Goal: Task Accomplishment & Management: Manage account settings

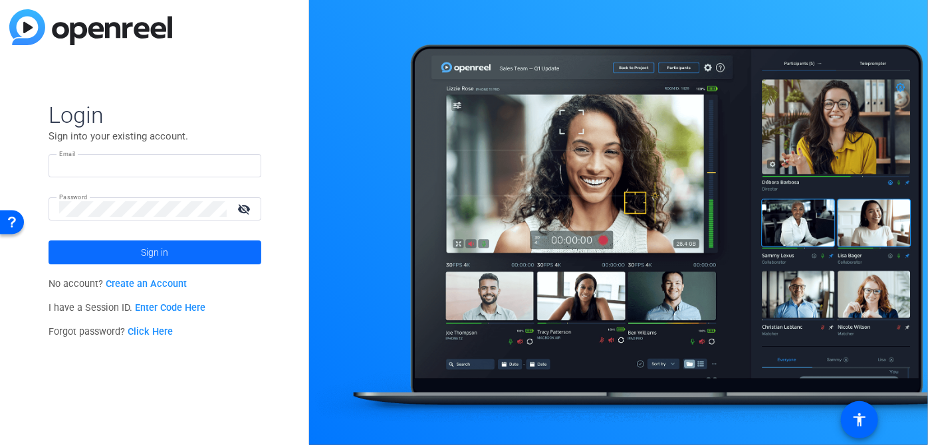
type input "marketing@isevoyages.org"
click at [213, 259] on span at bounding box center [155, 253] width 213 height 32
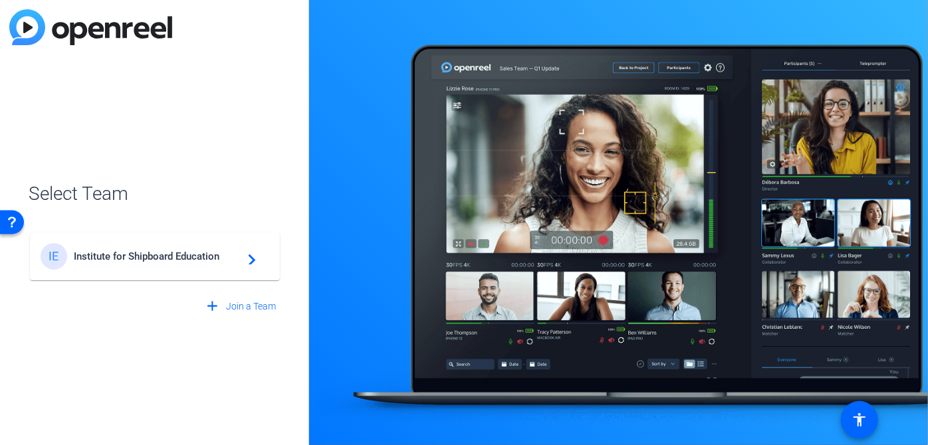
click at [213, 259] on span "Institute for Shipboard Education" at bounding box center [157, 257] width 166 height 12
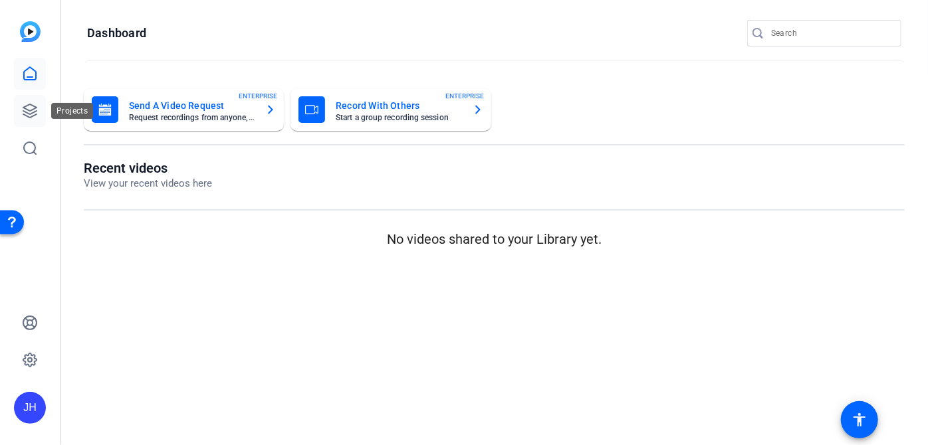
click at [39, 108] on link at bounding box center [30, 111] width 32 height 32
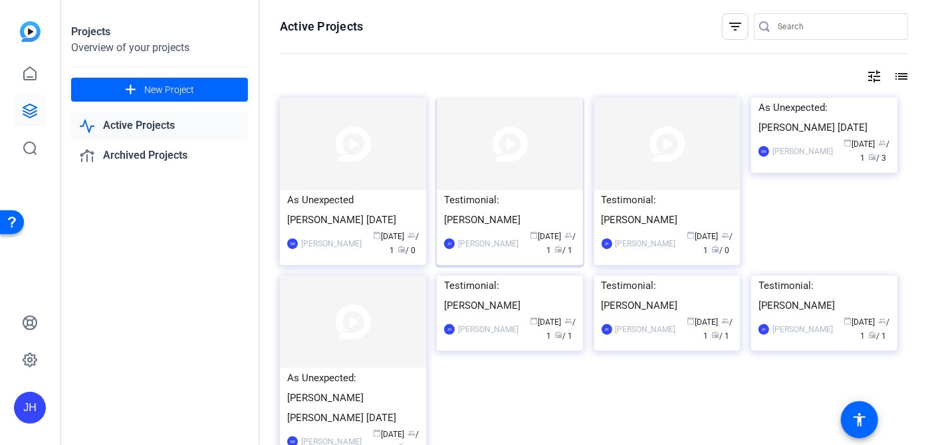
click at [485, 145] on img at bounding box center [510, 144] width 146 height 92
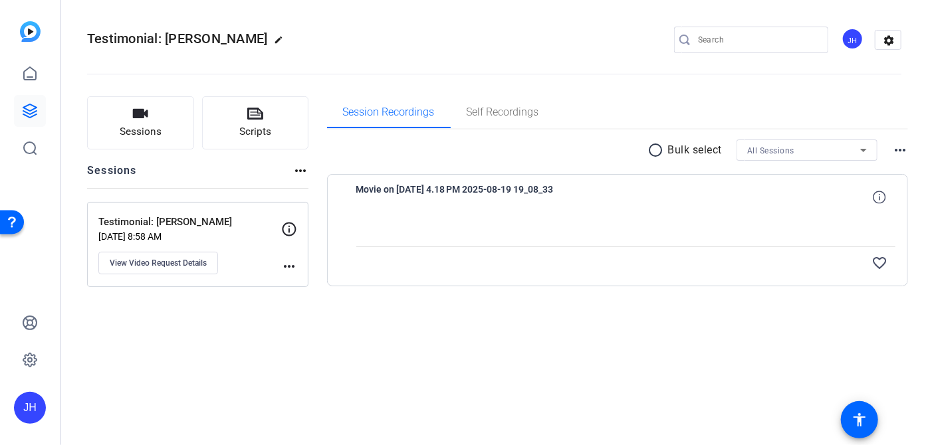
click at [472, 218] on div at bounding box center [626, 229] width 540 height 33
click at [467, 196] on span "Movie on 2025-08-11 at 4.18 PM 2025-08-19 19_08_33" at bounding box center [479, 197] width 246 height 32
click at [466, 196] on span "Movie on 2025-08-11 at 4.18 PM 2025-08-19 19_08_33" at bounding box center [479, 197] width 246 height 32
click at [390, 200] on span "Movie on 2025-08-11 at 4.18 PM 2025-08-19 19_08_33" at bounding box center [479, 197] width 246 height 32
click at [385, 211] on span "Movie on 2025-08-11 at 4.18 PM 2025-08-19 19_08_33" at bounding box center [479, 197] width 246 height 32
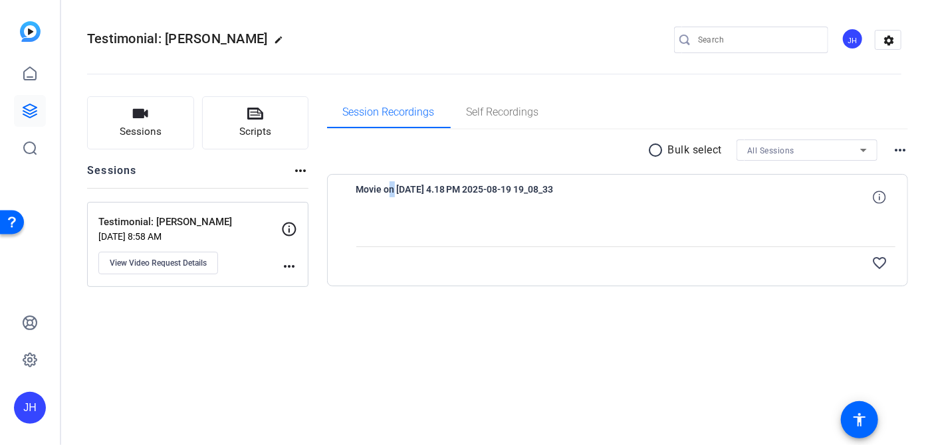
click at [842, 181] on div "Movie on 2025-08-11 at 4.18 PM 2025-08-19 19_08_33" at bounding box center [626, 197] width 540 height 32
click at [876, 204] on span at bounding box center [879, 197] width 32 height 32
click at [794, 204] on div "1080P 0 secs 0bytes 30fps close" at bounding box center [821, 197] width 150 height 32
click at [795, 194] on span "0 secs" at bounding box center [794, 197] width 23 height 11
click at [471, 240] on div at bounding box center [626, 229] width 540 height 33
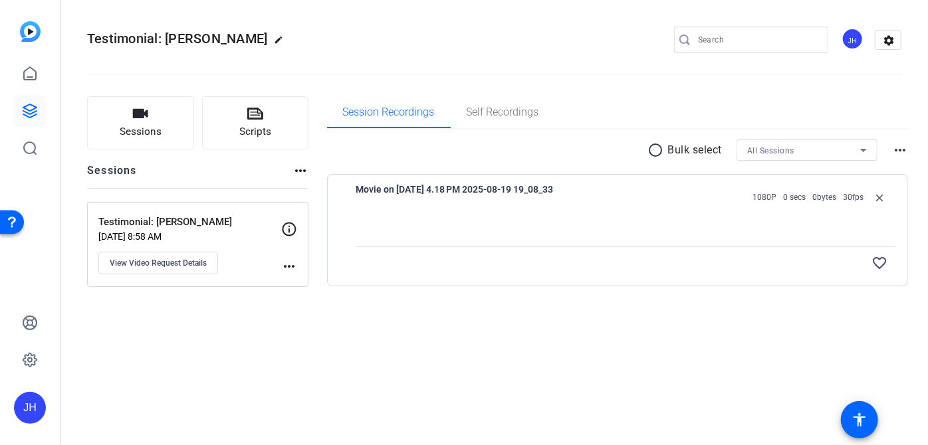
click at [288, 265] on mat-icon "more_horiz" at bounding box center [289, 267] width 16 height 16
click at [427, 204] on div at bounding box center [464, 222] width 928 height 445
click at [429, 169] on div "radio_button_unchecked Bulk select All Sessions more_horiz Movie on 2025-08-11 …" at bounding box center [618, 213] width 582 height 147
